Goal: Check status

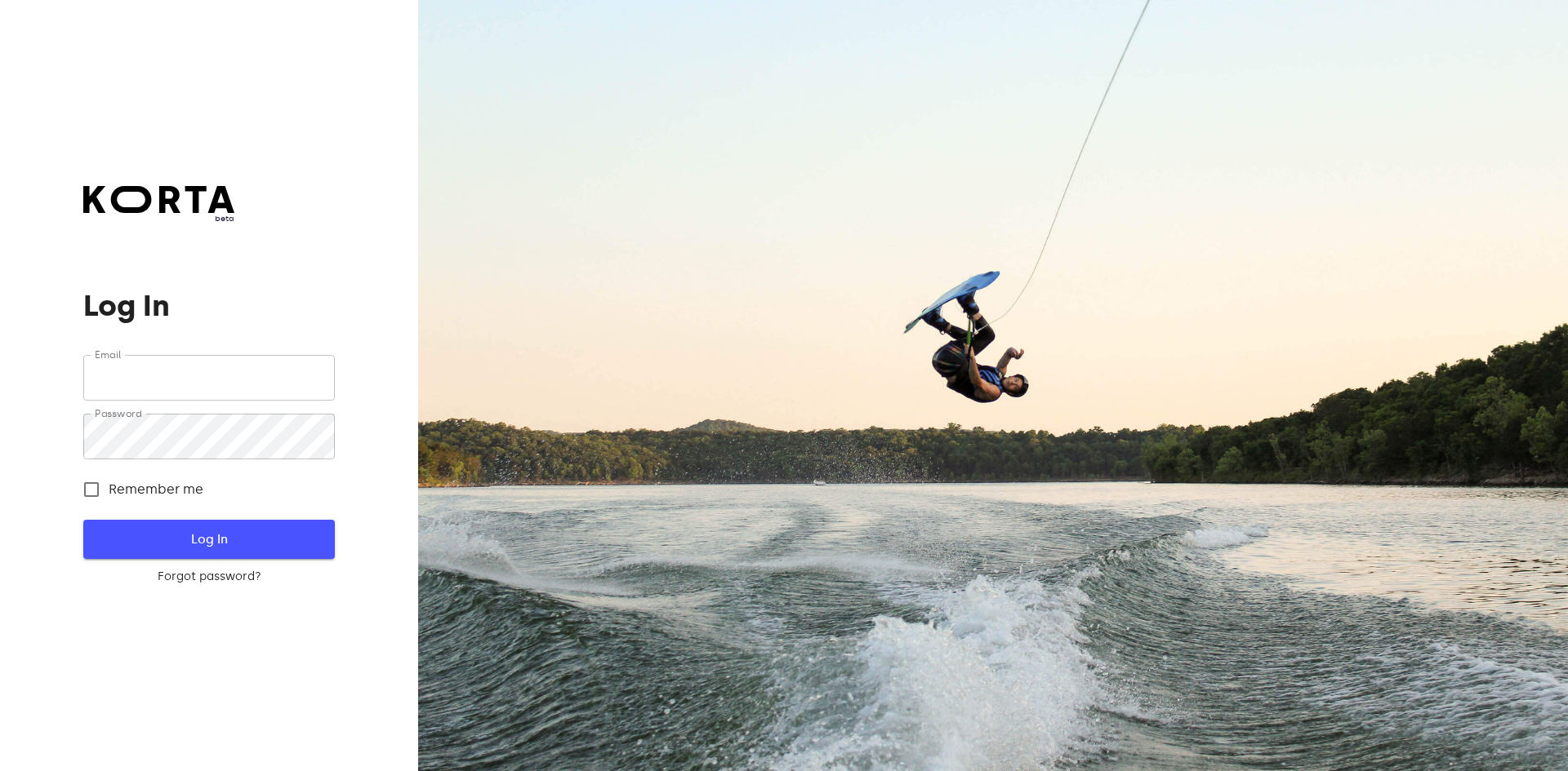
type input "[EMAIL_ADDRESS][DOMAIN_NAME]"
click at [186, 537] on span "Log In" at bounding box center [208, 540] width 198 height 22
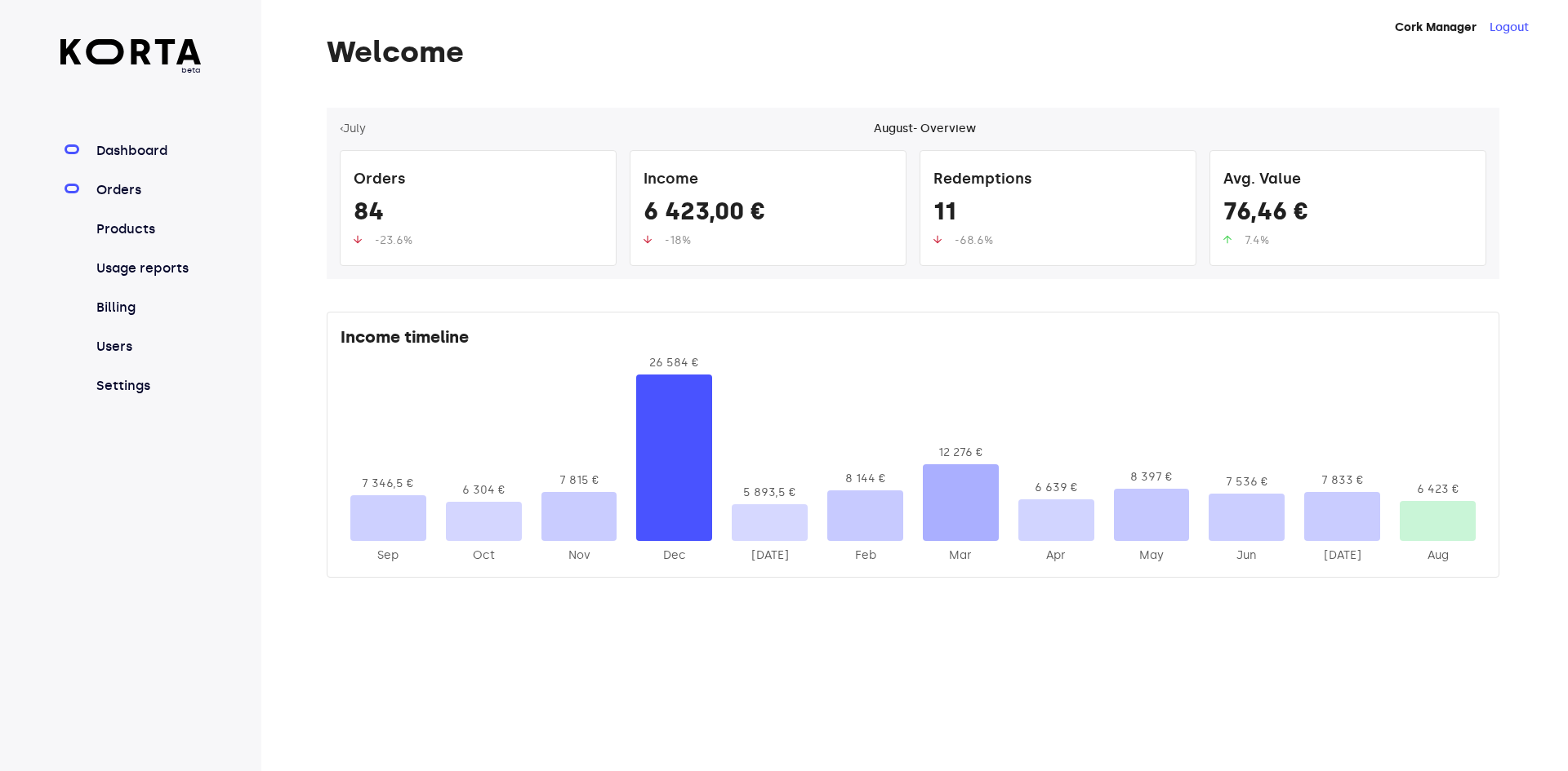
click at [132, 193] on link "Orders" at bounding box center [147, 191] width 109 height 20
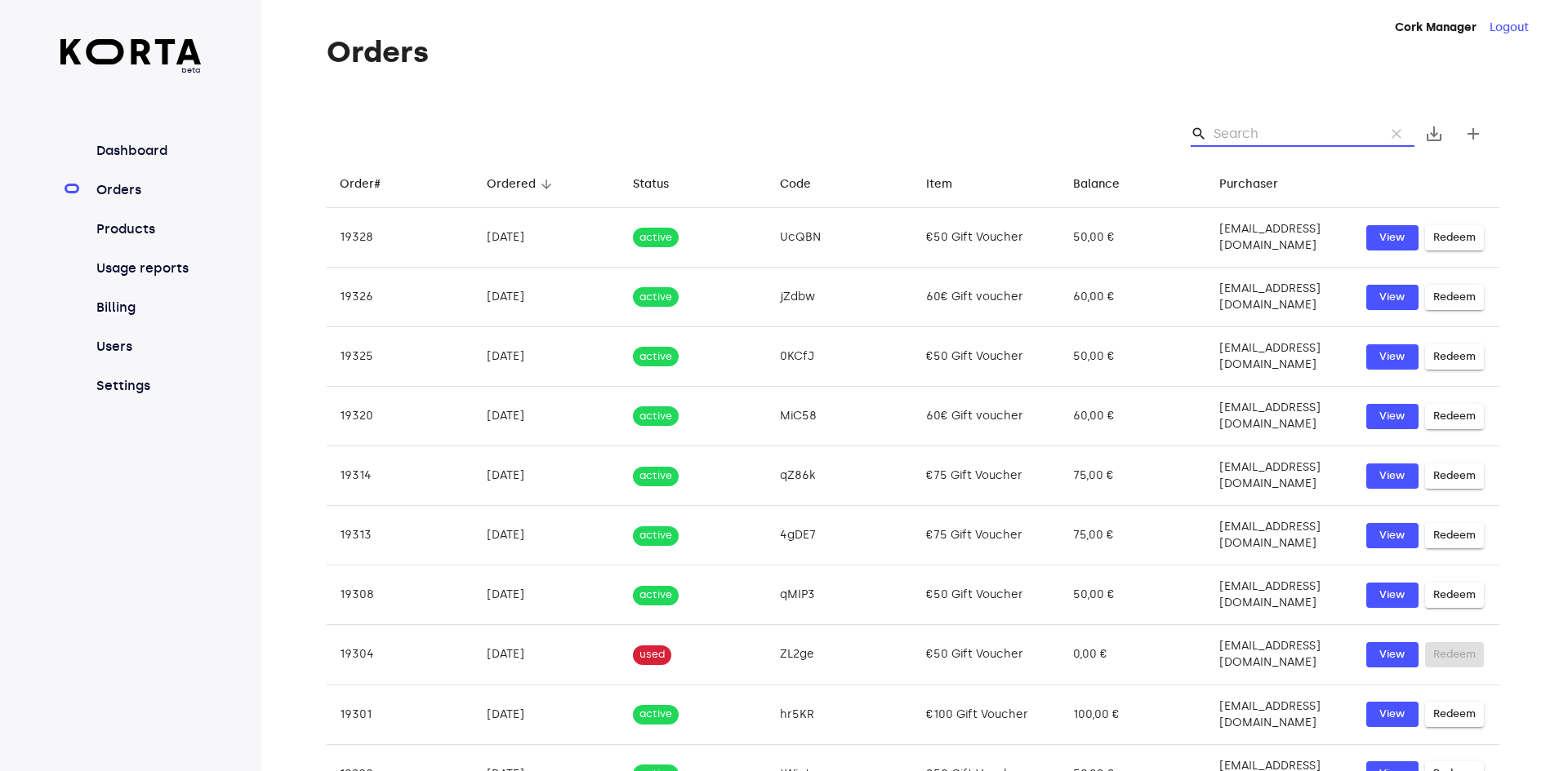
click at [1248, 134] on input "Search" at bounding box center [1293, 133] width 158 height 26
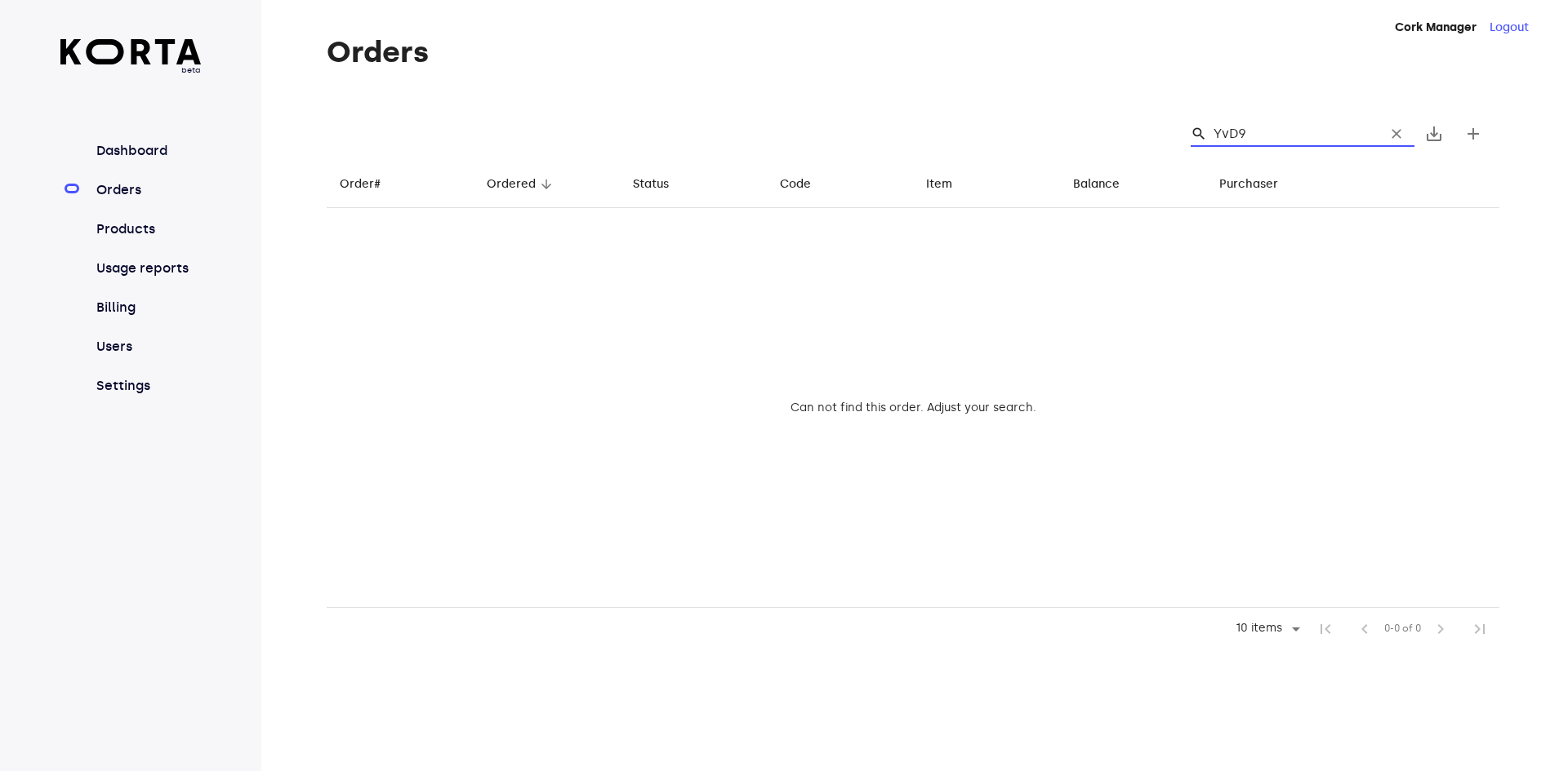
drag, startPoint x: 1253, startPoint y: 129, endPoint x: 1199, endPoint y: 131, distance: 54.0
click at [1199, 131] on div "search YvD9 clear" at bounding box center [1302, 133] width 224 height 26
type input "YvD9"
click at [1265, 129] on input "YvD9" at bounding box center [1293, 133] width 158 height 26
